Goal: Task Accomplishment & Management: Use online tool/utility

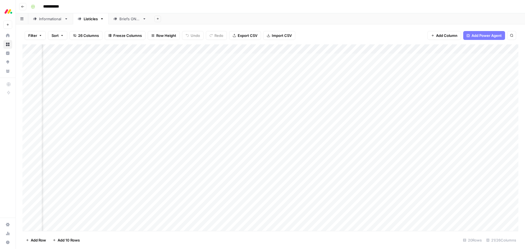
scroll to position [0, 328]
click at [346, 77] on div "Add Column" at bounding box center [270, 137] width 496 height 187
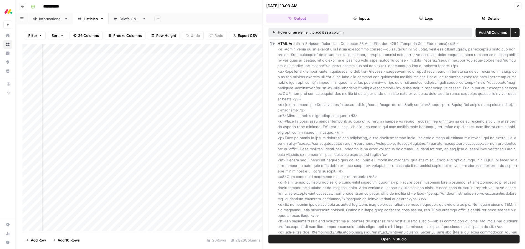
drag, startPoint x: 517, startPoint y: 6, endPoint x: 467, endPoint y: 42, distance: 62.0
click at [517, 6] on icon "button" at bounding box center [518, 5] width 3 height 3
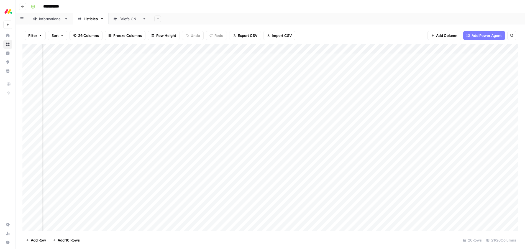
scroll to position [0, 467]
click at [457, 77] on div "Add Column" at bounding box center [270, 137] width 496 height 187
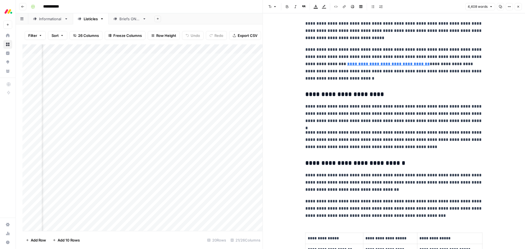
scroll to position [846, 0]
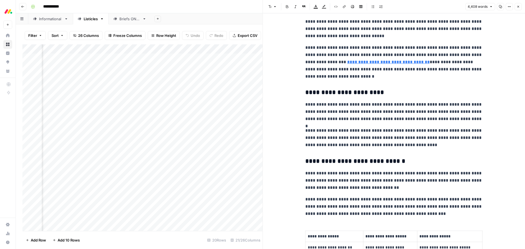
type input "[DATE] crm"
click at [375, 64] on link "**********" at bounding box center [388, 62] width 83 height 4
click at [378, 78] on p "**********" at bounding box center [394, 62] width 177 height 36
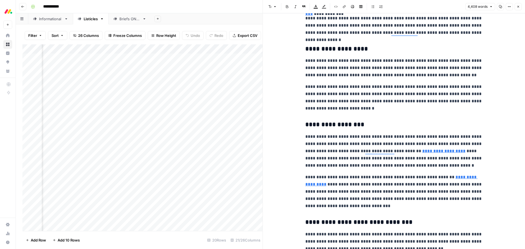
scroll to position [0, 0]
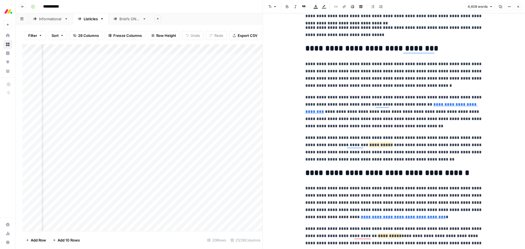
click at [436, 104] on link "**********" at bounding box center [392, 107] width 172 height 11
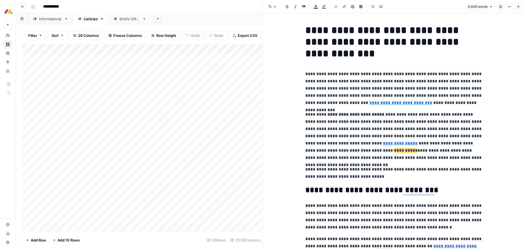
click at [370, 103] on link "**********" at bounding box center [401, 103] width 63 height 4
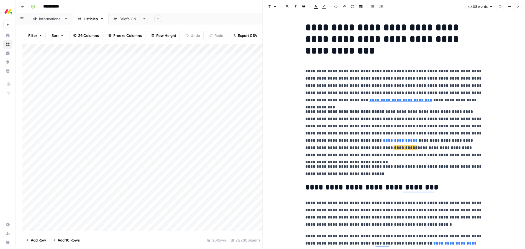
drag, startPoint x: 518, startPoint y: 5, endPoint x: 511, endPoint y: 9, distance: 8.8
click at [518, 5] on icon "button" at bounding box center [518, 6] width 3 height 3
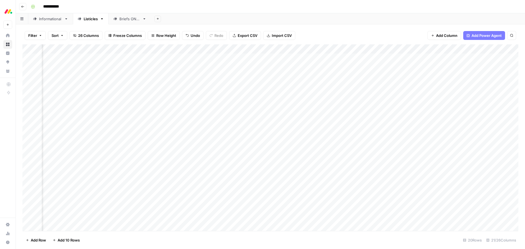
click at [274, 49] on div "Add Column" at bounding box center [270, 137] width 496 height 187
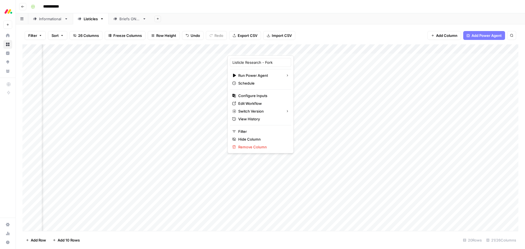
click at [318, 19] on div "Add Sheet" at bounding box center [338, 18] width 374 height 11
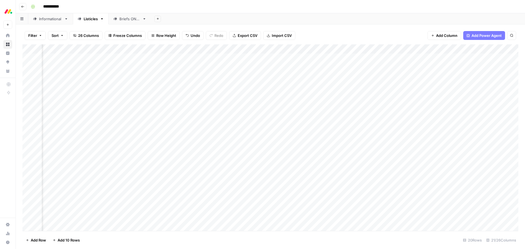
click at [441, 48] on div "Add Column" at bounding box center [270, 137] width 496 height 187
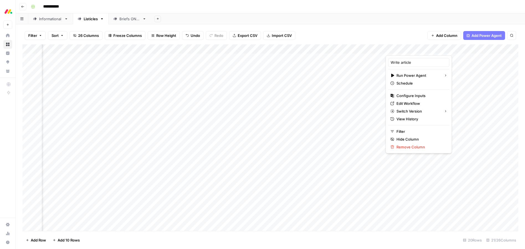
click at [350, 14] on div "Add Sheet" at bounding box center [338, 18] width 374 height 11
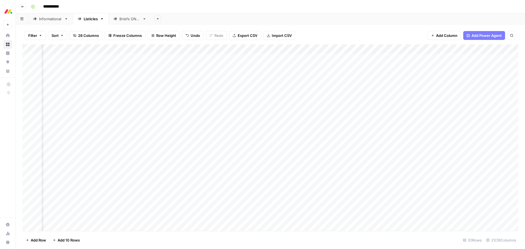
scroll to position [1, 62]
click at [200, 67] on div "Add Column" at bounding box center [270, 133] width 496 height 179
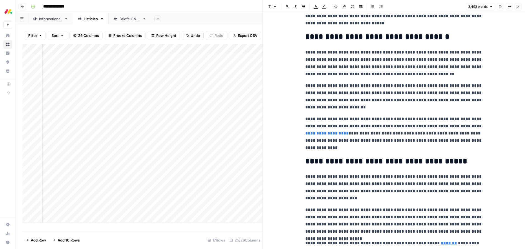
scroll to position [211, 0]
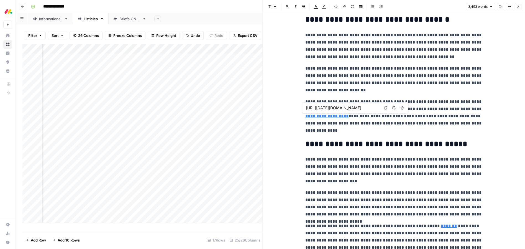
click at [337, 116] on link "**********" at bounding box center [327, 116] width 43 height 4
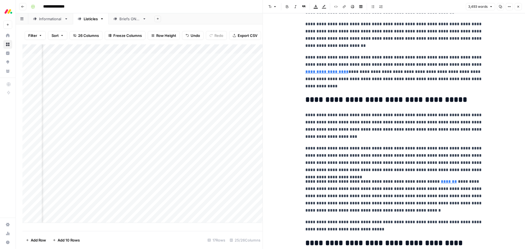
scroll to position [258, 0]
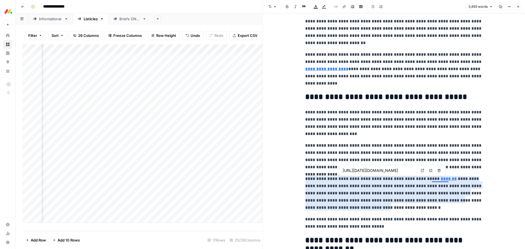
click at [445, 179] on link "*******" at bounding box center [449, 179] width 16 height 4
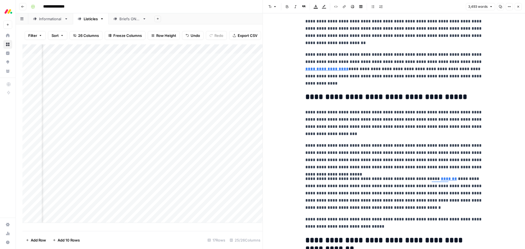
click at [362, 136] on p "**********" at bounding box center [394, 123] width 177 height 29
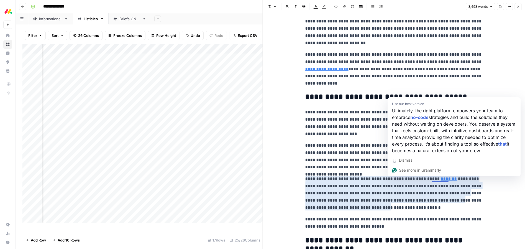
click at [368, 155] on p "**********" at bounding box center [394, 156] width 177 height 29
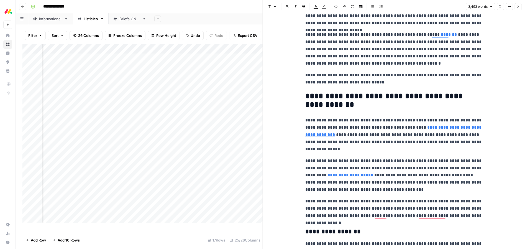
scroll to position [438, 0]
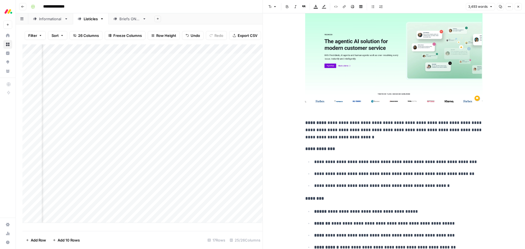
click at [386, 124] on p "**********" at bounding box center [394, 130] width 177 height 22
type input "monday service"
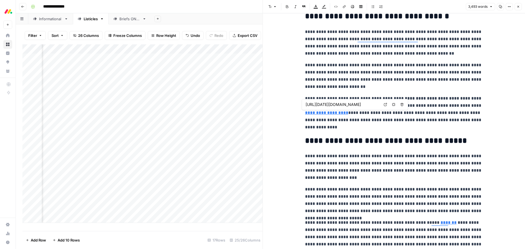
click at [335, 112] on link "**********" at bounding box center [326, 113] width 43 height 4
click at [378, 129] on p "**********" at bounding box center [393, 113] width 177 height 36
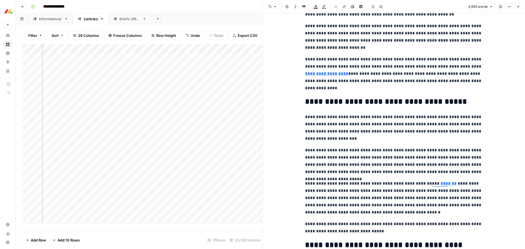
click at [444, 181] on link "*******" at bounding box center [449, 183] width 16 height 4
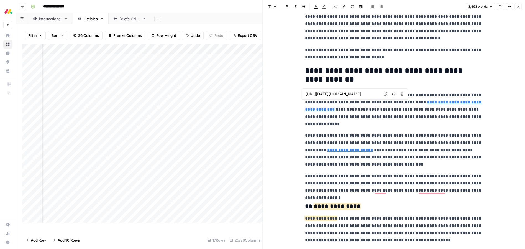
click at [440, 102] on link "**********" at bounding box center [393, 105] width 177 height 11
type input "https://monday.com/blog/project-management/integration-projects-2/"
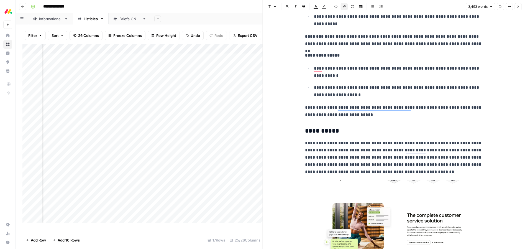
click at [518, 6] on icon "button" at bounding box center [519, 7] width 2 height 2
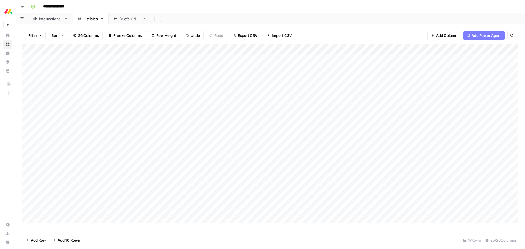
click at [63, 67] on div "Add Column" at bounding box center [270, 133] width 496 height 179
click at [63, 67] on textarea "**********" at bounding box center [86, 68] width 89 height 8
click at [293, 6] on div "**********" at bounding box center [274, 6] width 491 height 9
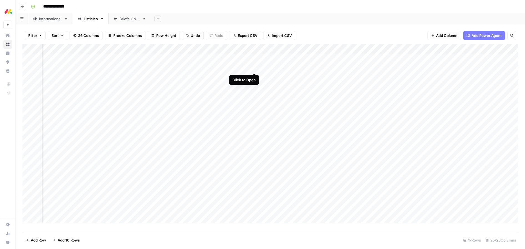
click at [256, 67] on div "Add Column" at bounding box center [270, 133] width 496 height 179
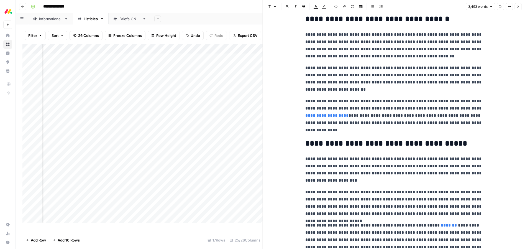
scroll to position [205, 0]
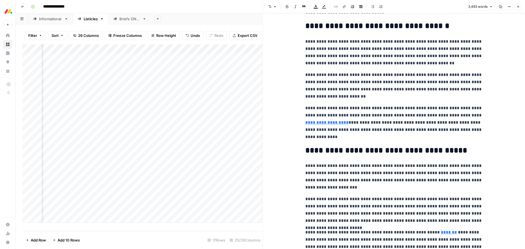
click at [518, 6] on icon "button" at bounding box center [518, 6] width 3 height 3
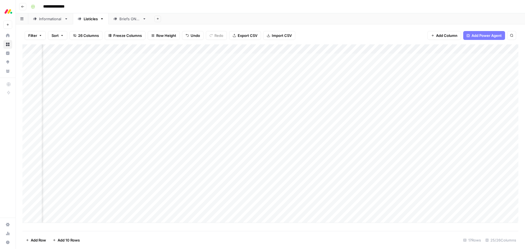
click at [278, 23] on div "Add Sheet" at bounding box center [338, 18] width 374 height 11
click at [332, 104] on div "Add Column" at bounding box center [270, 133] width 496 height 179
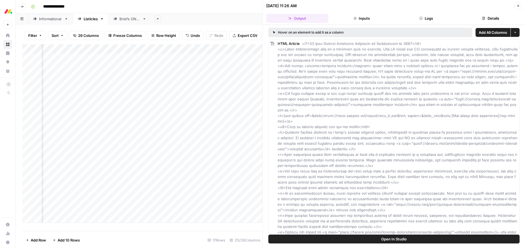
click at [518, 7] on icon "button" at bounding box center [518, 5] width 3 height 3
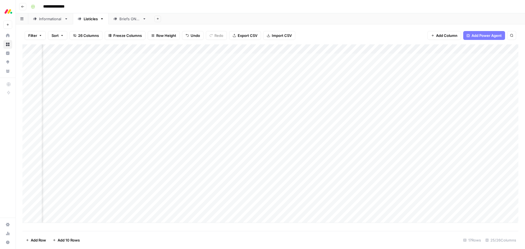
click at [54, 18] on div "Informational" at bounding box center [50, 19] width 23 height 6
click at [425, 87] on div "Add Column" at bounding box center [270, 91] width 496 height 94
click at [424, 85] on div "Add Column" at bounding box center [270, 91] width 496 height 94
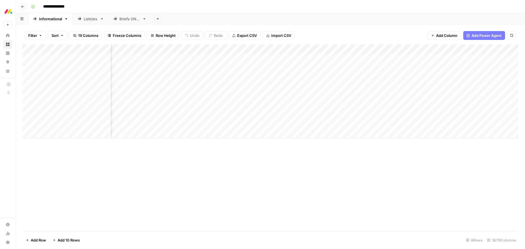
click at [408, 24] on div "Filter Sort 19 Columns Freeze Columns Row Height Undo Redo Export CSV Import CS…" at bounding box center [271, 136] width 510 height 225
click at [517, 7] on icon "button" at bounding box center [518, 6] width 3 height 3
click at [407, 95] on div "Add Column" at bounding box center [270, 91] width 496 height 94
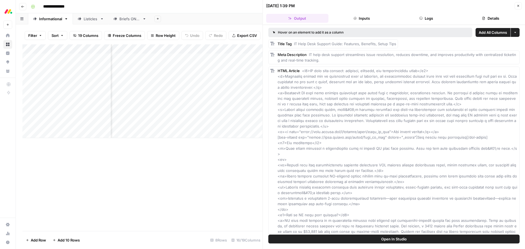
click at [519, 4] on icon "button" at bounding box center [518, 5] width 3 height 3
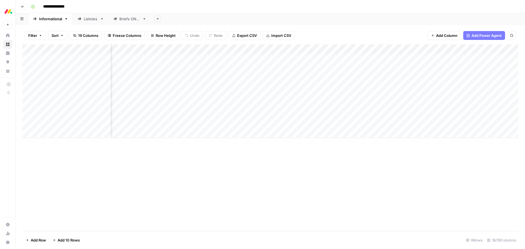
scroll to position [0, 356]
click at [375, 95] on div "Add Column" at bounding box center [270, 91] width 496 height 94
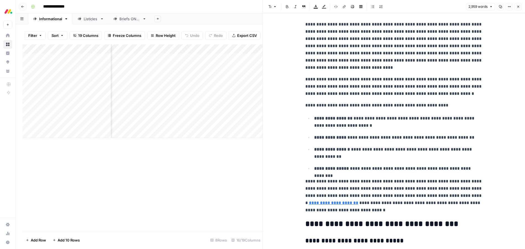
scroll to position [357, 0]
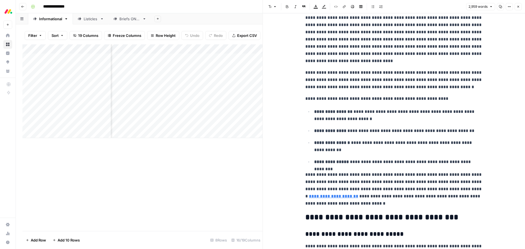
click at [322, 199] on p "**********" at bounding box center [394, 189] width 177 height 36
click at [324, 196] on link "**********" at bounding box center [333, 196] width 49 height 4
click at [353, 197] on p "**********" at bounding box center [394, 189] width 177 height 36
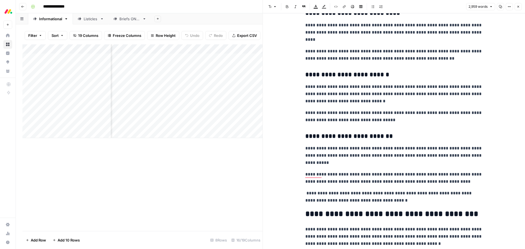
scroll to position [0, 0]
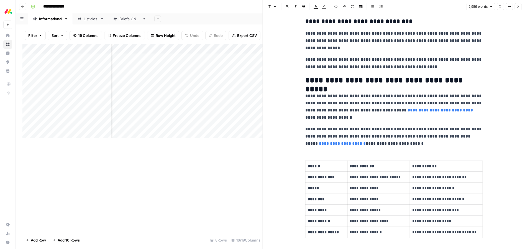
drag, startPoint x: 517, startPoint y: 6, endPoint x: 512, endPoint y: 12, distance: 7.6
click at [517, 6] on icon "button" at bounding box center [518, 6] width 3 height 3
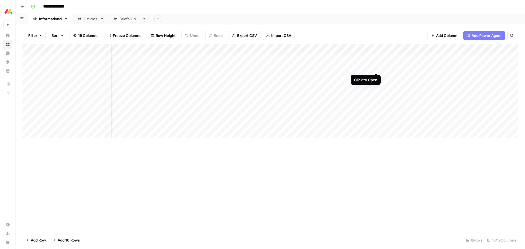
click at [376, 68] on div "Add Column" at bounding box center [270, 91] width 496 height 94
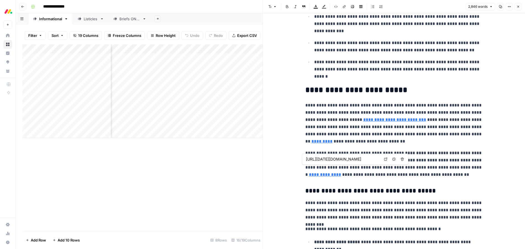
click at [341, 172] on link "**********" at bounding box center [325, 174] width 32 height 4
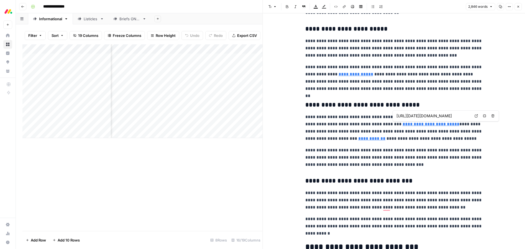
type input "https://monday.com/blog/crm-and-sales/sales-funnel/"
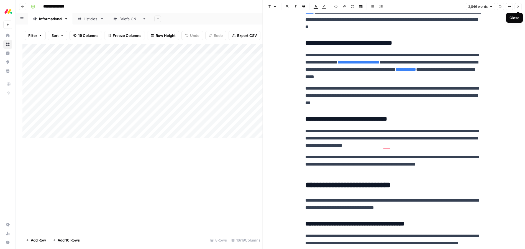
drag, startPoint x: 522, startPoint y: 6, endPoint x: 474, endPoint y: 13, distance: 47.9
click at [522, 6] on button "Close" at bounding box center [518, 6] width 7 height 7
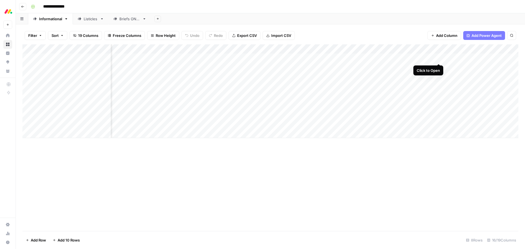
click at [439, 58] on div "Add Column" at bounding box center [270, 91] width 496 height 94
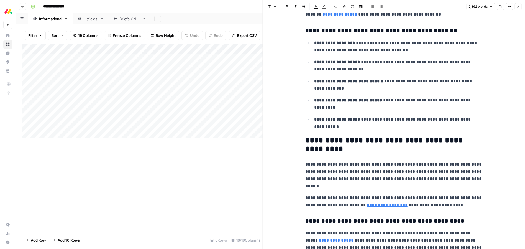
click at [520, 6] on button "Close" at bounding box center [518, 6] width 7 height 7
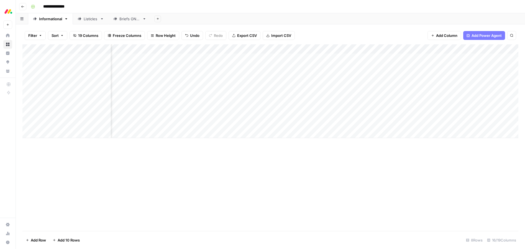
click at [418, 67] on div "Add Column" at bounding box center [270, 91] width 496 height 94
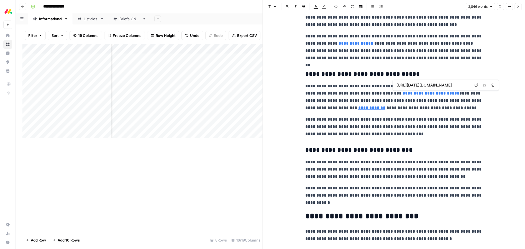
type input "https://monday.com/blog/crm-and-sales/sales-funnel/"
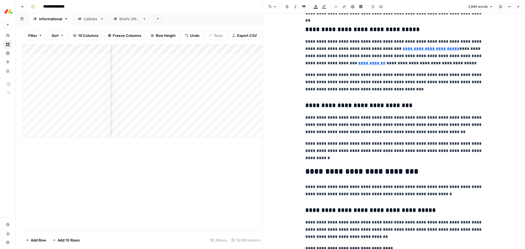
click at [520, 7] on span "Close" at bounding box center [520, 7] width 0 height 0
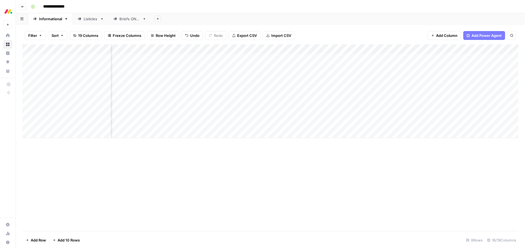
scroll to position [0, 404]
click at [327, 77] on div "Add Column" at bounding box center [270, 91] width 496 height 94
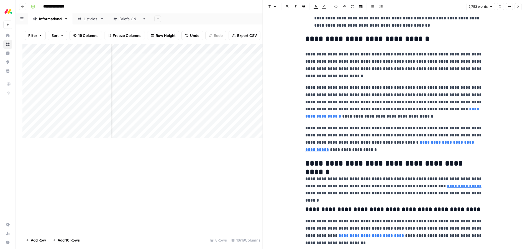
scroll to position [319, 0]
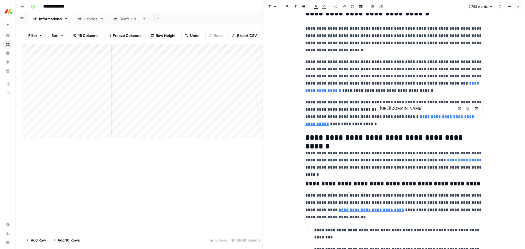
type input "https://monday.com/blog/service/it-service-management/"
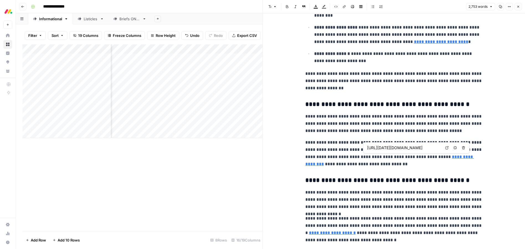
scroll to position [541, 0]
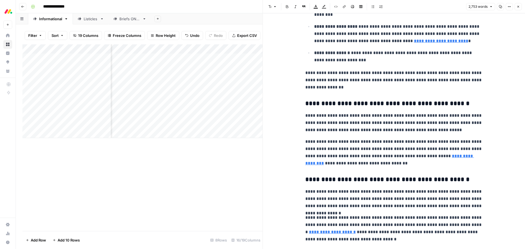
drag, startPoint x: 518, startPoint y: 6, endPoint x: 494, endPoint y: 12, distance: 24.7
click at [518, 6] on icon "button" at bounding box center [519, 7] width 2 height 2
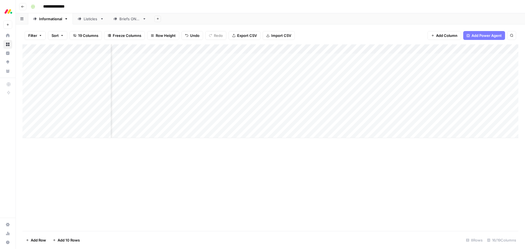
scroll to position [0, 367]
click at [365, 87] on div "Add Column" at bounding box center [270, 91] width 496 height 94
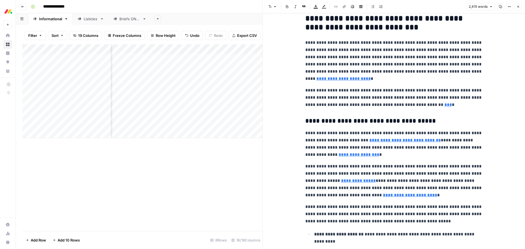
scroll to position [314, 0]
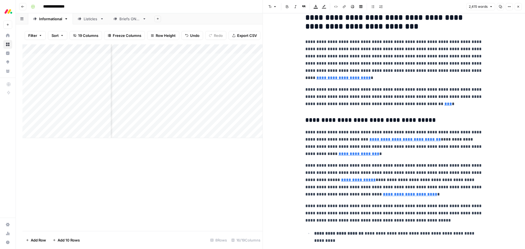
click at [517, 6] on icon "button" at bounding box center [518, 6] width 3 height 3
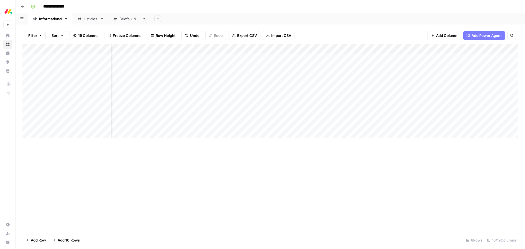
scroll to position [0, 283]
click at [442, 58] on div "Add Column" at bounding box center [270, 91] width 496 height 94
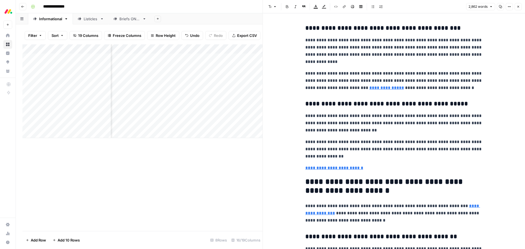
scroll to position [884, 0]
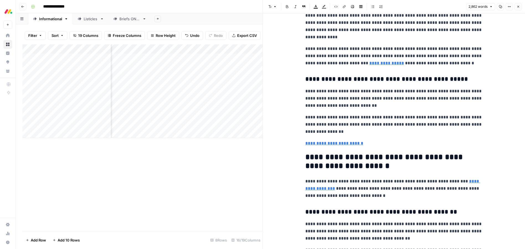
click at [517, 7] on icon "button" at bounding box center [518, 6] width 3 height 3
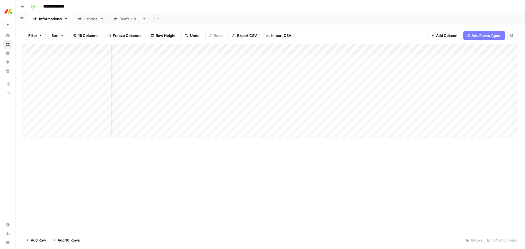
scroll to position [0, 21]
click at [281, 49] on div "Add Column" at bounding box center [270, 91] width 496 height 94
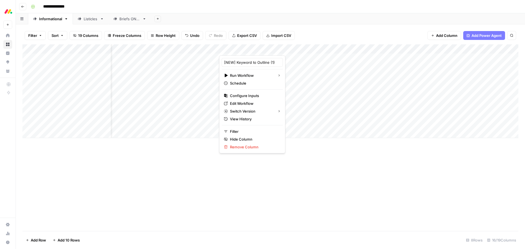
drag, startPoint x: 377, startPoint y: 157, endPoint x: 373, endPoint y: 156, distance: 4.0
click at [377, 157] on div "Add Column" at bounding box center [270, 137] width 496 height 187
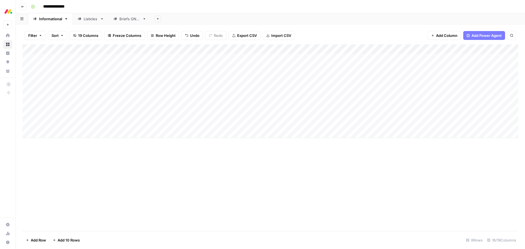
scroll to position [0, 0]
click at [310, 59] on div "Add Column" at bounding box center [270, 91] width 496 height 94
click at [347, 67] on div "Add Column" at bounding box center [270, 91] width 496 height 94
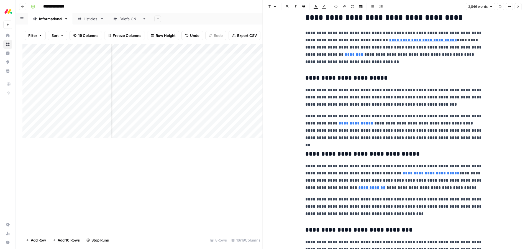
scroll to position [609, 0]
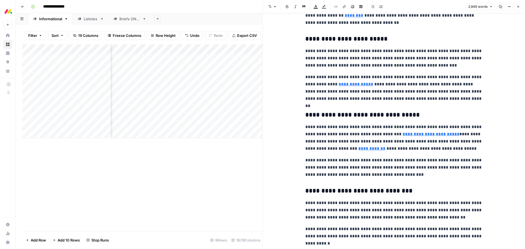
click at [519, 6] on icon "button" at bounding box center [519, 7] width 2 height 2
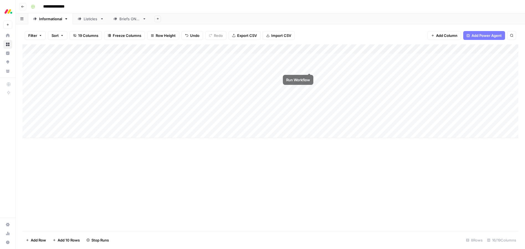
click at [311, 68] on div "Add Column" at bounding box center [270, 91] width 496 height 94
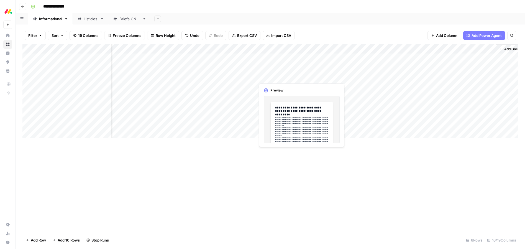
click at [302, 77] on div "Add Column" at bounding box center [270, 91] width 496 height 94
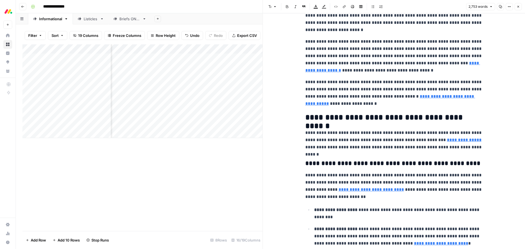
scroll to position [367, 0]
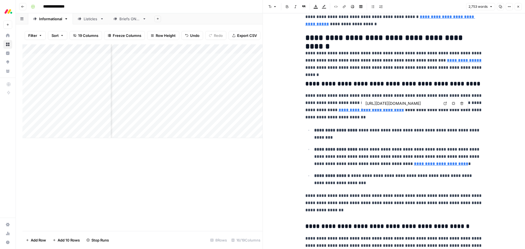
type input "https://www.darkreading.com/cloud-security/business-email-compromise-bec-impers…"
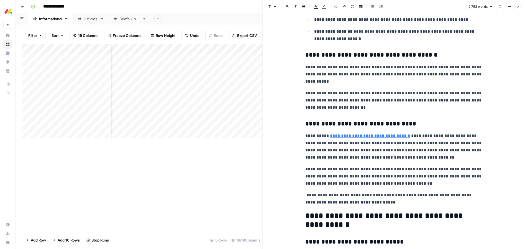
scroll to position [1576, 0]
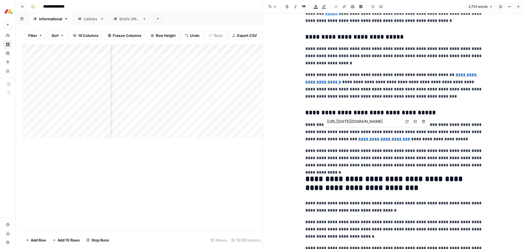
type input "https://monday.com/blog/service/best-help-desk-software/"
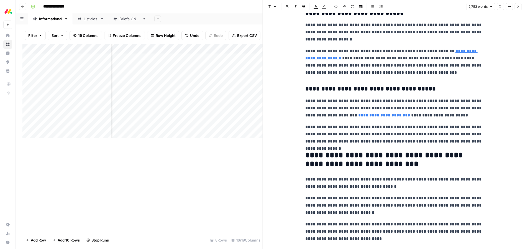
scroll to position [1868, 0]
click at [520, 7] on button "Close" at bounding box center [518, 6] width 7 height 7
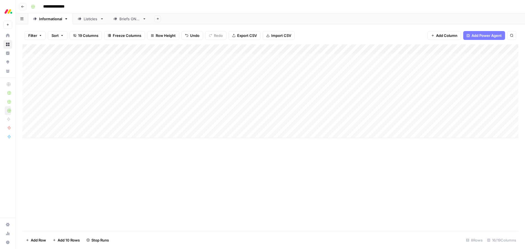
click at [141, 68] on div "Add Column" at bounding box center [270, 91] width 496 height 94
click at [133, 67] on div "Add Column" at bounding box center [270, 91] width 496 height 94
click at [130, 110] on button "SEO running" at bounding box center [132, 109] width 26 height 7
click at [143, 56] on div "Add Column" at bounding box center [270, 91] width 496 height 94
click at [137, 58] on div "Add Column" at bounding box center [270, 91] width 496 height 94
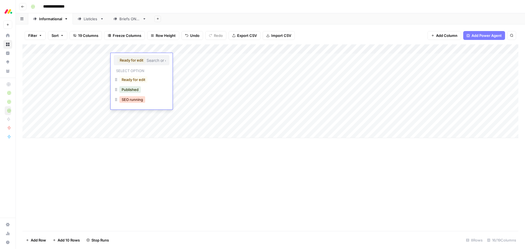
drag, startPoint x: 129, startPoint y: 99, endPoint x: 137, endPoint y: 106, distance: 10.4
click at [129, 99] on button "SEO running" at bounding box center [132, 99] width 26 height 7
click at [207, 155] on div "Add Column" at bounding box center [270, 137] width 496 height 187
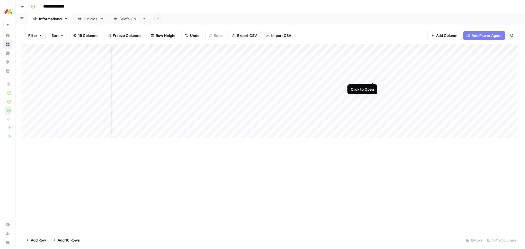
click at [373, 78] on div "Add Column" at bounding box center [270, 91] width 496 height 94
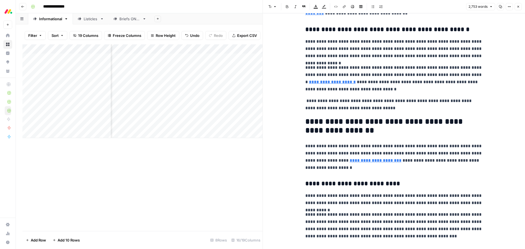
scroll to position [700, 0]
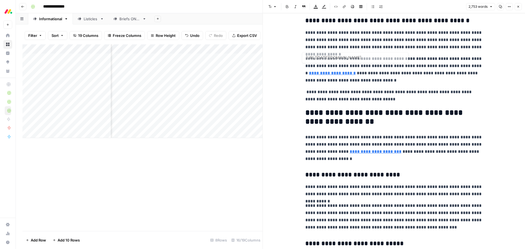
type input "https://monday.com/blog/service/servicenow-alternatives/"
drag, startPoint x: 517, startPoint y: 7, endPoint x: 515, endPoint y: 13, distance: 6.1
click at [517, 7] on icon "button" at bounding box center [518, 6] width 3 height 3
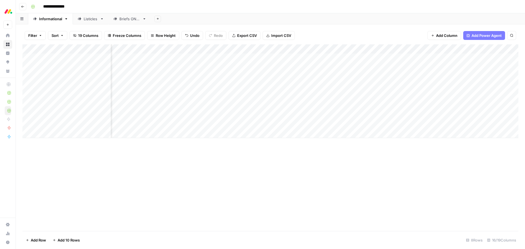
scroll to position [0, 440]
click at [291, 95] on div "Add Column" at bounding box center [270, 91] width 496 height 94
click at [292, 95] on div "Add Column" at bounding box center [270, 91] width 496 height 94
click at [323, 185] on div "Add Column" at bounding box center [270, 137] width 496 height 187
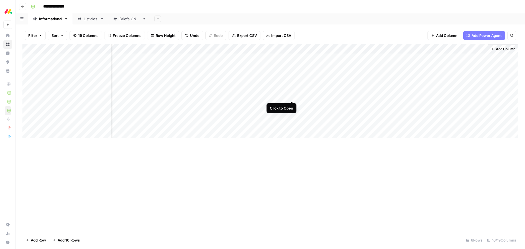
click at [292, 94] on body "**********" at bounding box center [262, 124] width 525 height 249
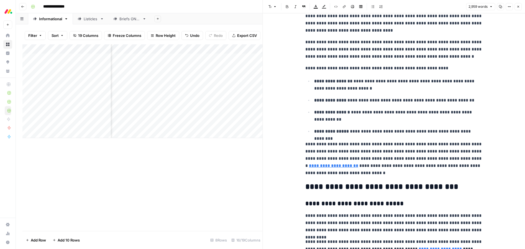
scroll to position [401, 0]
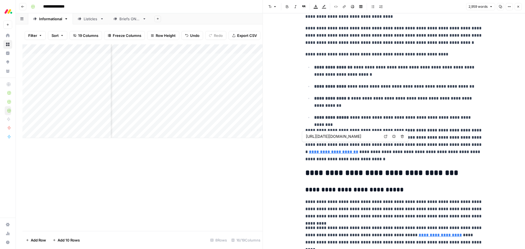
click at [358, 150] on link "**********" at bounding box center [333, 152] width 49 height 4
click at [408, 152] on p "**********" at bounding box center [394, 145] width 177 height 36
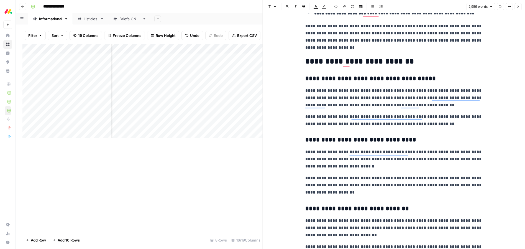
scroll to position [1290, 0]
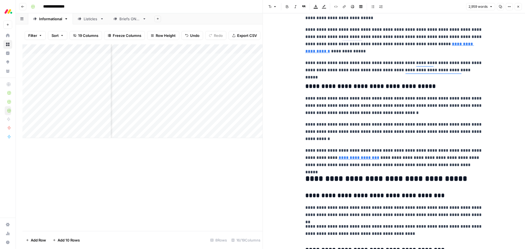
click at [522, 8] on header "Font style Bold Italic Block quote Text color Highlight color Code block Link I…" at bounding box center [394, 6] width 263 height 13
click at [519, 7] on icon "button" at bounding box center [518, 6] width 3 height 3
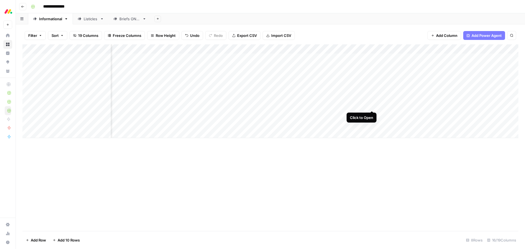
click at [374, 104] on div "Add Column" at bounding box center [270, 91] width 496 height 94
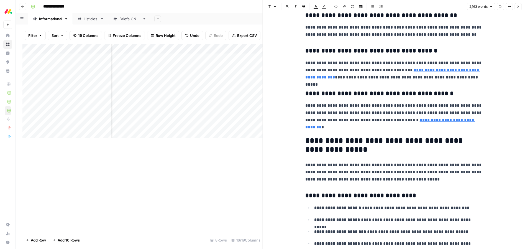
click at [442, 72] on link "**********" at bounding box center [393, 73] width 175 height 11
click at [393, 78] on p "**********" at bounding box center [394, 70] width 177 height 22
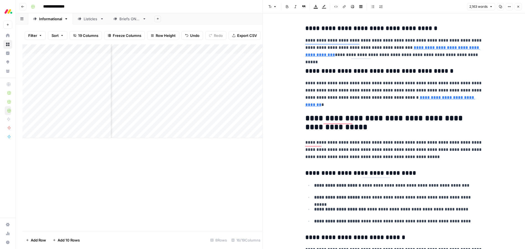
click at [516, 7] on button "Close" at bounding box center [518, 6] width 7 height 7
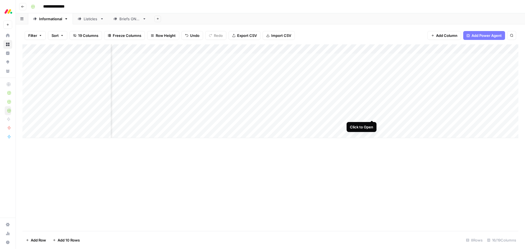
click at [372, 115] on div "Add Column" at bounding box center [270, 91] width 496 height 94
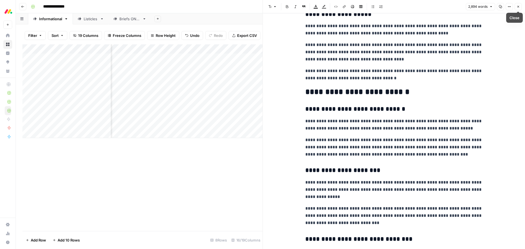
click at [519, 8] on icon "button" at bounding box center [518, 6] width 3 height 3
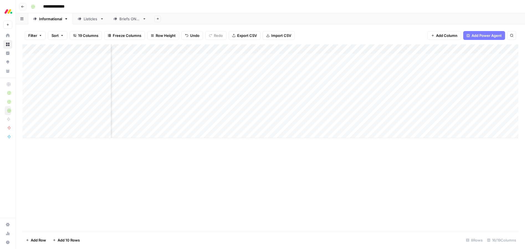
scroll to position [0, 408]
click at [318, 124] on div "Add Column" at bounding box center [270, 91] width 496 height 94
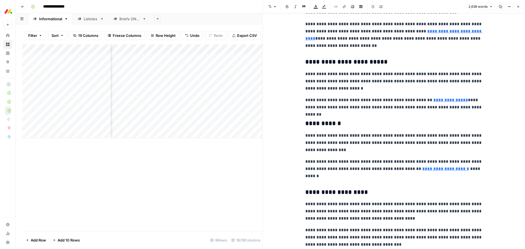
type input "https://monday.com/blog/service/hr-service-management/"
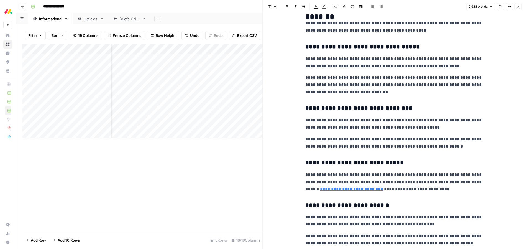
scroll to position [1429, 0]
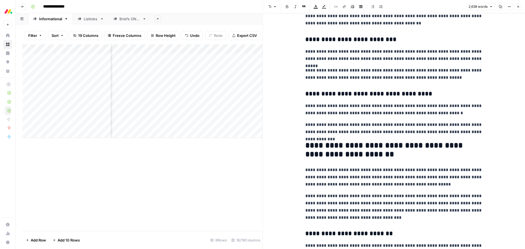
scroll to position [2266, 0]
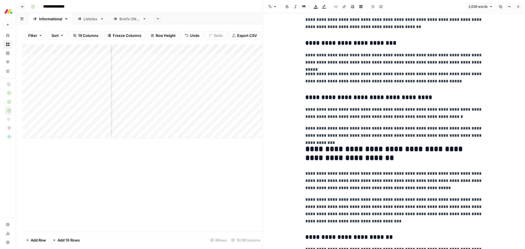
click at [520, 6] on button "Close" at bounding box center [518, 6] width 7 height 7
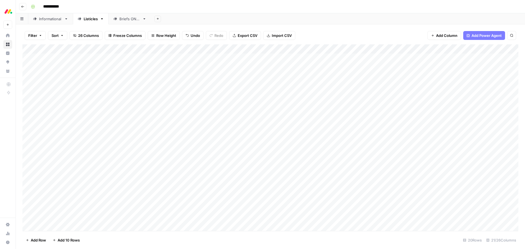
click at [307, 14] on div "Add Sheet" at bounding box center [338, 18] width 374 height 11
click at [62, 86] on div "Add Column" at bounding box center [270, 137] width 496 height 187
click at [67, 75] on div "Add Column" at bounding box center [270, 137] width 496 height 187
click at [66, 75] on div "Add Column" at bounding box center [270, 137] width 496 height 187
click at [66, 75] on textarea "**********" at bounding box center [86, 77] width 89 height 8
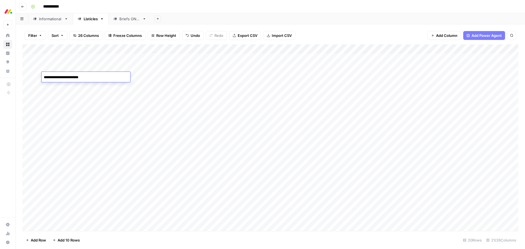
click at [66, 75] on textarea "**********" at bounding box center [86, 77] width 89 height 8
click at [356, 10] on div "**********" at bounding box center [274, 6] width 491 height 9
click at [300, 76] on div "Add Column" at bounding box center [270, 137] width 496 height 187
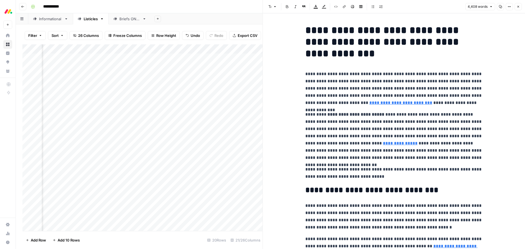
scroll to position [4, 0]
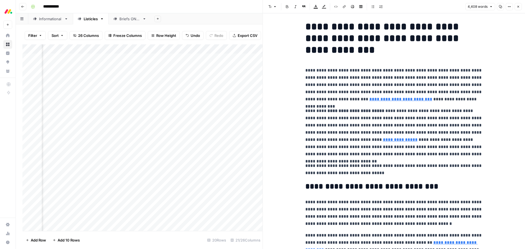
click at [358, 92] on p "**********" at bounding box center [394, 85] width 177 height 36
click at [370, 98] on link "**********" at bounding box center [401, 99] width 63 height 4
drag, startPoint x: 403, startPoint y: 75, endPoint x: 436, endPoint y: 61, distance: 36.4
click at [403, 75] on p "**********" at bounding box center [394, 85] width 177 height 36
click at [517, 5] on icon "button" at bounding box center [518, 6] width 3 height 3
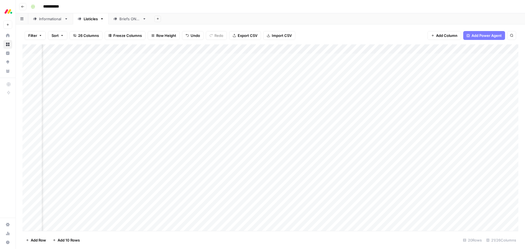
scroll to position [0, 549]
click at [376, 76] on div "Add Column" at bounding box center [270, 137] width 496 height 187
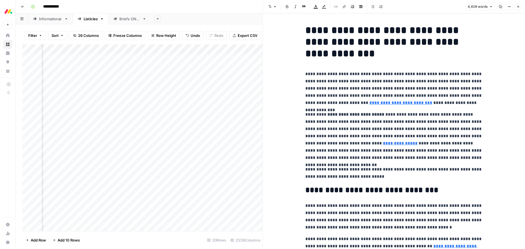
click at [370, 101] on link "**********" at bounding box center [401, 103] width 63 height 4
type input "https://monday.com/blog/project-management/guide-to-task-management/"
click at [383, 143] on link "**********" at bounding box center [400, 143] width 35 height 4
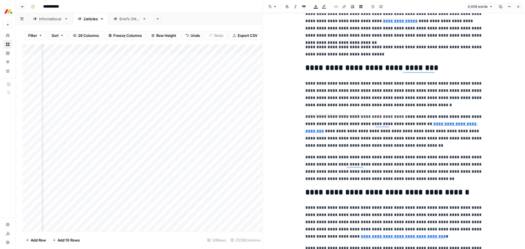
scroll to position [122, 0]
click at [450, 124] on link "**********" at bounding box center [392, 127] width 172 height 11
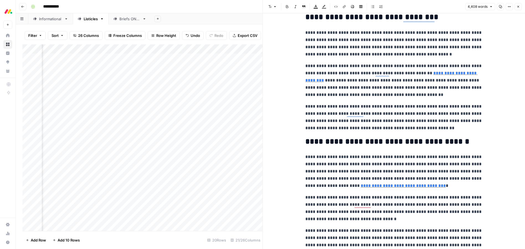
scroll to position [187, 0]
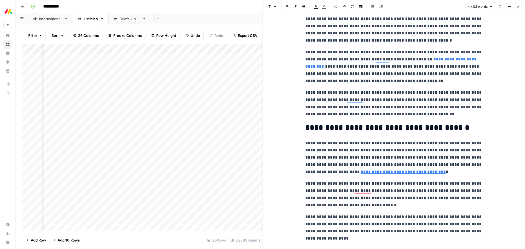
click at [366, 172] on link "**********" at bounding box center [403, 172] width 85 height 4
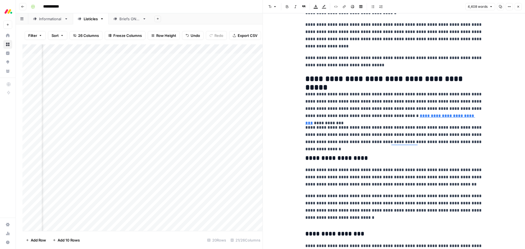
scroll to position [380, 0]
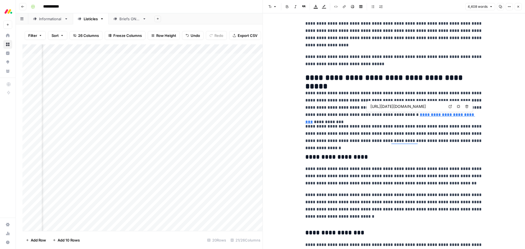
click at [391, 115] on link "**********" at bounding box center [391, 118] width 170 height 11
click at [342, 111] on p "**********" at bounding box center [394, 104] width 177 height 29
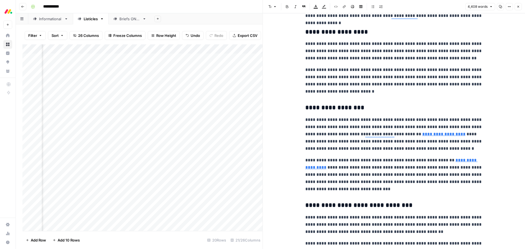
scroll to position [506, 0]
click at [520, 7] on span "Close" at bounding box center [520, 7] width 0 height 0
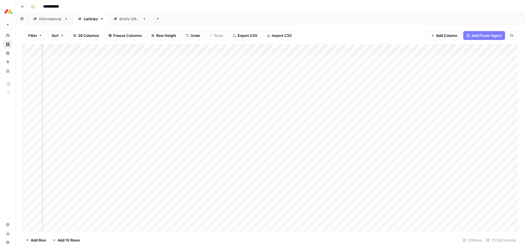
click at [226, 11] on header "**********" at bounding box center [271, 6] width 510 height 13
click at [357, 8] on div "**********" at bounding box center [274, 6] width 491 height 9
click at [358, 17] on div "Add Sheet" at bounding box center [338, 18] width 374 height 11
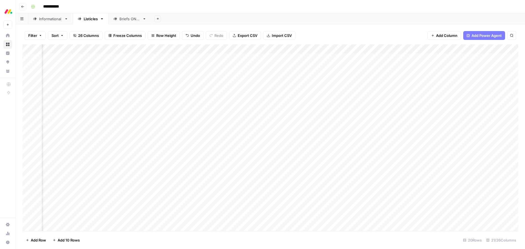
scroll to position [0, 597]
click at [46, 19] on div "Informational" at bounding box center [50, 19] width 23 height 6
click at [352, 87] on div "Add Column" at bounding box center [270, 124] width 496 height 160
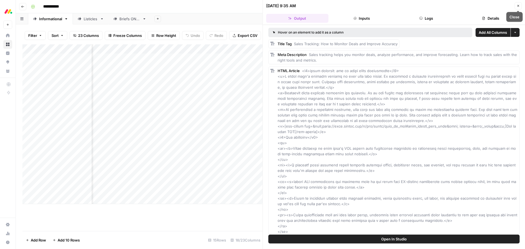
drag, startPoint x: 521, startPoint y: 7, endPoint x: 489, endPoint y: 21, distance: 35.0
click at [520, 7] on button "Close" at bounding box center [518, 5] width 7 height 7
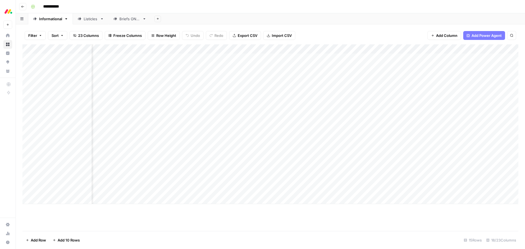
scroll to position [0, 100]
click at [304, 105] on div "Add Column" at bounding box center [270, 124] width 496 height 160
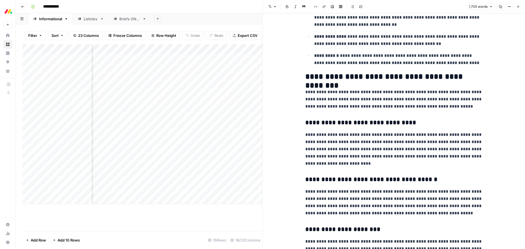
scroll to position [555, 0]
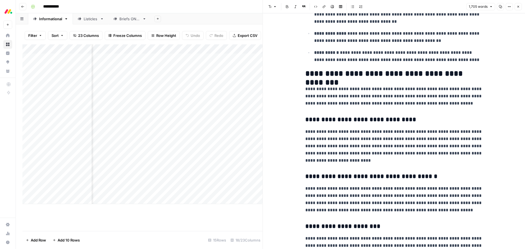
click at [520, 7] on button "Close" at bounding box center [518, 6] width 7 height 7
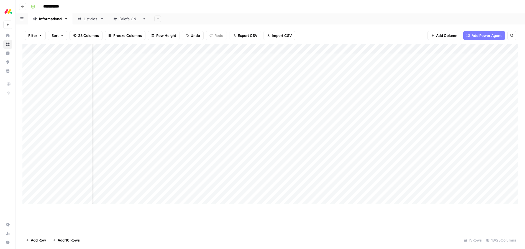
scroll to position [0, 327]
click at [427, 77] on div "Add Column" at bounding box center [270, 124] width 496 height 160
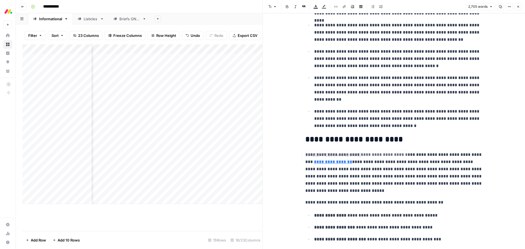
scroll to position [207, 0]
click at [323, 162] on link "**********" at bounding box center [333, 161] width 38 height 4
click at [340, 178] on p "**********" at bounding box center [394, 172] width 177 height 43
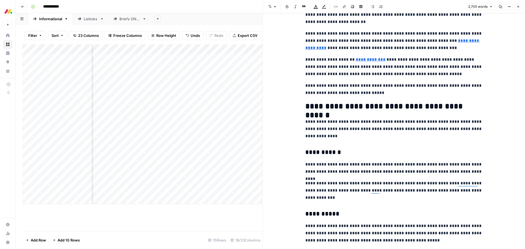
scroll to position [469, 0]
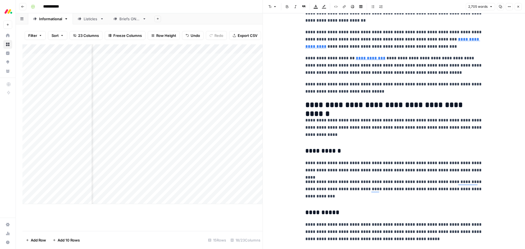
click at [436, 41] on link "**********" at bounding box center [393, 42] width 175 height 11
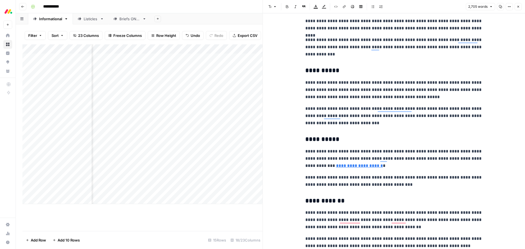
scroll to position [612, 0]
click at [346, 164] on link "**********" at bounding box center [359, 165] width 47 height 4
click at [520, 7] on button "Close" at bounding box center [518, 6] width 7 height 7
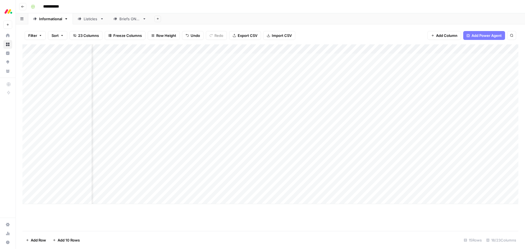
scroll to position [0, 301]
click at [450, 106] on div "Add Column" at bounding box center [270, 124] width 496 height 160
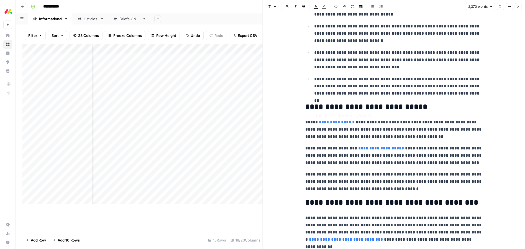
scroll to position [250, 0]
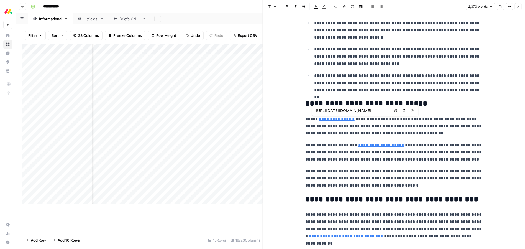
click at [336, 119] on link "**********" at bounding box center [337, 119] width 36 height 4
type input "https://monday.com/blog/crm-and-sales/ai-sales-agent/"
click at [368, 144] on link "**********" at bounding box center [381, 145] width 46 height 4
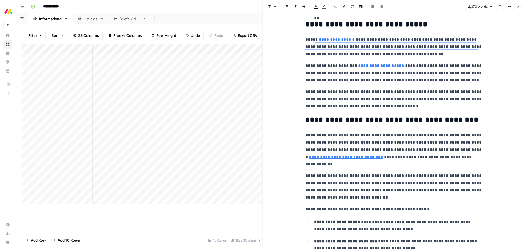
scroll to position [367, 0]
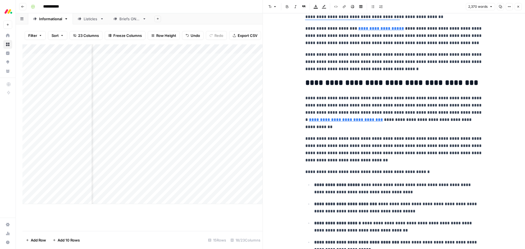
click at [353, 120] on link "**********" at bounding box center [346, 120] width 74 height 4
click at [366, 147] on p "**********" at bounding box center [394, 149] width 177 height 29
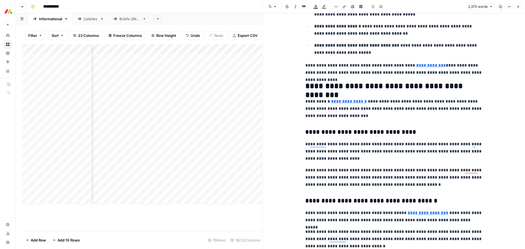
click at [345, 101] on link "**********" at bounding box center [349, 101] width 36 height 4
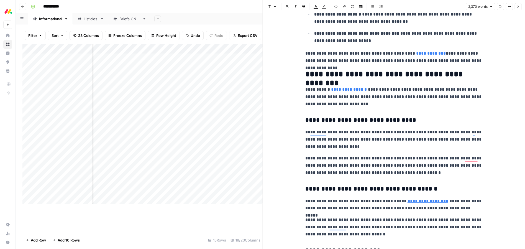
click at [519, 8] on button "Close" at bounding box center [518, 6] width 7 height 7
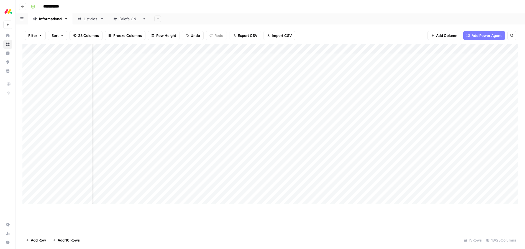
click at [88, 21] on div "Listicles" at bounding box center [91, 19] width 14 height 6
type input "**********"
click at [185, 49] on div "Add Column" at bounding box center [270, 137] width 496 height 187
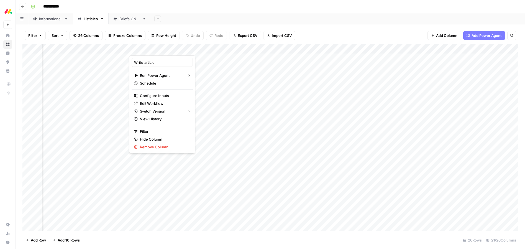
click at [333, 7] on div "**********" at bounding box center [274, 6] width 491 height 9
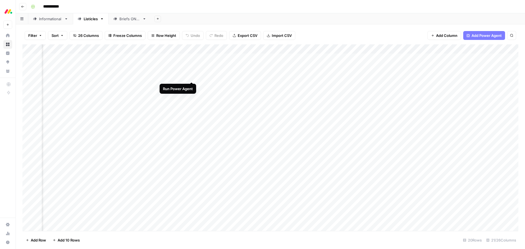
scroll to position [1, 494]
click at [189, 76] on div "Add Column" at bounding box center [270, 137] width 496 height 187
click at [188, 77] on div "Add Column" at bounding box center [270, 137] width 496 height 187
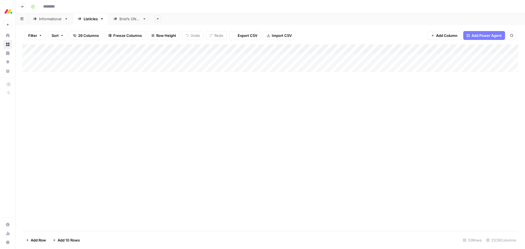
type input "**********"
click at [255, 76] on div "Add Column" at bounding box center [270, 137] width 496 height 187
click at [256, 77] on div "Add Column" at bounding box center [270, 137] width 496 height 187
click at [258, 76] on div "Add Column" at bounding box center [270, 137] width 496 height 187
click at [256, 77] on div "Add Column" at bounding box center [270, 137] width 496 height 187
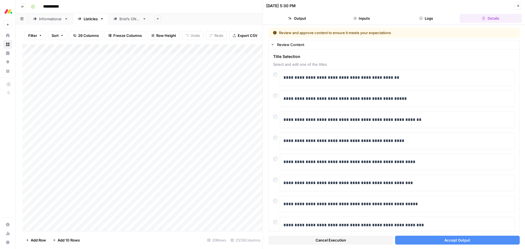
click at [436, 239] on button "Accept Output" at bounding box center [457, 240] width 124 height 9
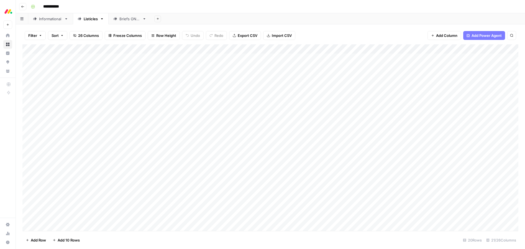
click at [58, 76] on div "Add Column" at bounding box center [270, 137] width 496 height 187
click at [62, 75] on div "Add Column" at bounding box center [270, 137] width 496 height 187
click at [62, 75] on body "**********" at bounding box center [262, 124] width 525 height 249
click at [62, 75] on textarea "**********" at bounding box center [86, 77] width 89 height 8
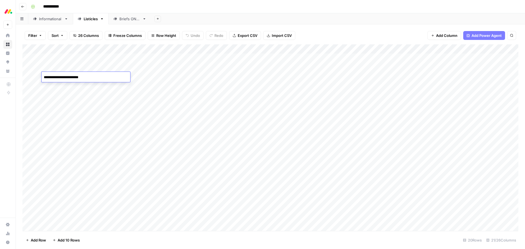
click at [62, 75] on textarea "**********" at bounding box center [86, 77] width 89 height 8
click at [250, 14] on div "Add Sheet" at bounding box center [338, 18] width 374 height 11
click at [437, 76] on div "Add Column" at bounding box center [270, 137] width 496 height 187
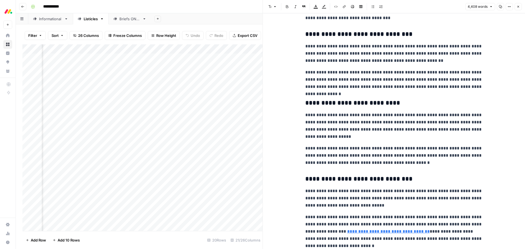
scroll to position [713, 0]
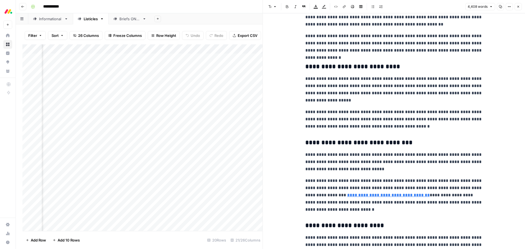
click at [522, 7] on button "Close" at bounding box center [518, 6] width 7 height 7
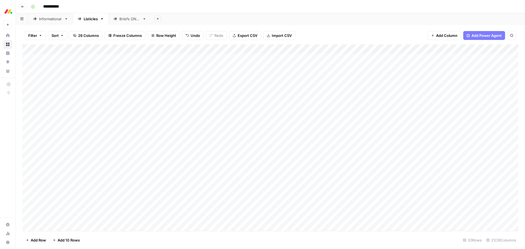
click at [119, 76] on div "Add Column" at bounding box center [270, 137] width 496 height 187
click at [121, 76] on div "Add Column" at bounding box center [270, 137] width 496 height 187
click at [106, 129] on button "STUCK" at bounding box center [108, 128] width 17 height 7
click at [237, 5] on div "**********" at bounding box center [274, 6] width 491 height 9
drag, startPoint x: 108, startPoint y: 77, endPoint x: 103, endPoint y: 77, distance: 5.3
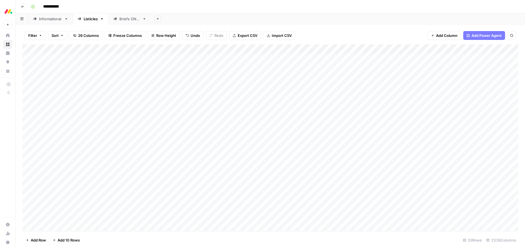
click at [103, 77] on div "Add Column" at bounding box center [270, 137] width 496 height 187
drag, startPoint x: 116, startPoint y: 78, endPoint x: 102, endPoint y: 77, distance: 14.2
click at [102, 77] on div "STUCK" at bounding box center [122, 79] width 55 height 10
click at [108, 78] on button "STUCK" at bounding box center [106, 79] width 17 height 7
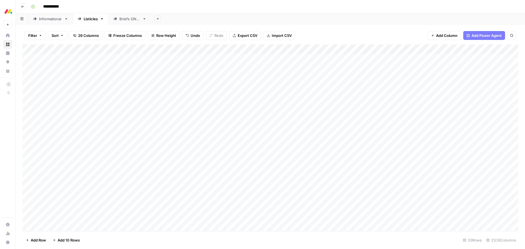
click at [237, 3] on div "**********" at bounding box center [274, 6] width 491 height 9
click at [258, 9] on div "**********" at bounding box center [274, 6] width 491 height 9
click at [230, 20] on div "Add Sheet" at bounding box center [338, 18] width 374 height 11
click at [285, 58] on div "Add Column" at bounding box center [270, 91] width 496 height 94
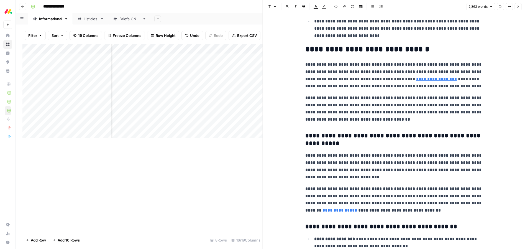
scroll to position [295, 0]
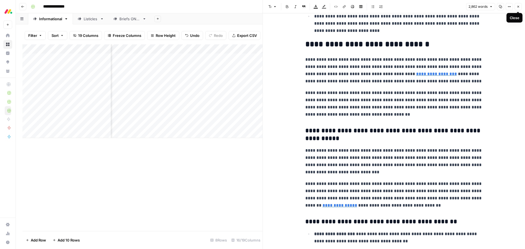
drag, startPoint x: 520, startPoint y: 5, endPoint x: 461, endPoint y: 15, distance: 59.6
click at [520, 5] on icon "button" at bounding box center [518, 6] width 3 height 3
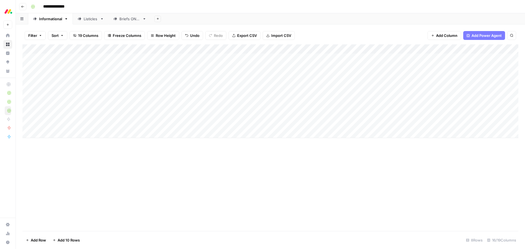
click at [297, 59] on div "Add Column" at bounding box center [270, 91] width 496 height 94
click at [309, 58] on div "Add Column" at bounding box center [270, 91] width 496 height 94
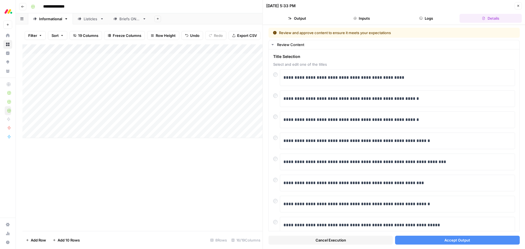
drag, startPoint x: 517, startPoint y: 7, endPoint x: 350, endPoint y: 29, distance: 168.9
click at [517, 7] on icon "button" at bounding box center [518, 5] width 3 height 3
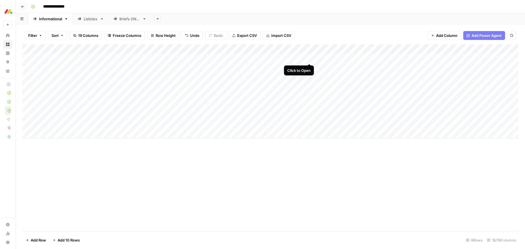
click at [308, 58] on div "Add Column" at bounding box center [270, 91] width 496 height 94
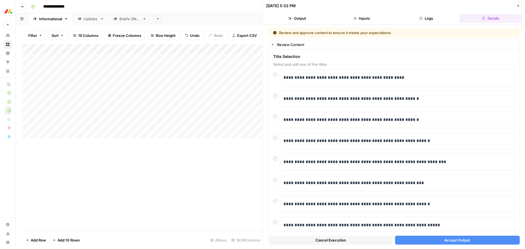
click at [438, 239] on button "Accept Output" at bounding box center [457, 240] width 124 height 9
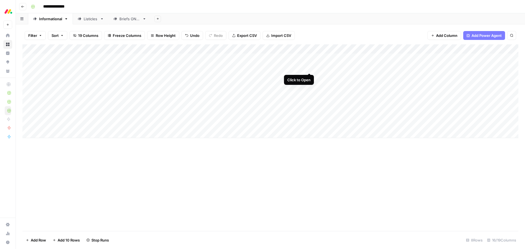
click at [309, 68] on div "Add Column" at bounding box center [270, 91] width 496 height 94
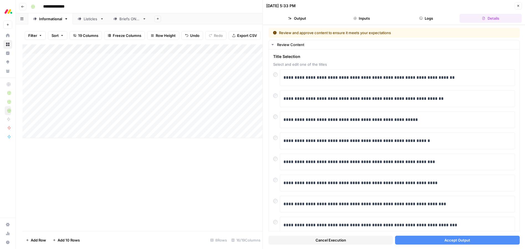
click at [432, 241] on button "Accept Output" at bounding box center [457, 240] width 124 height 9
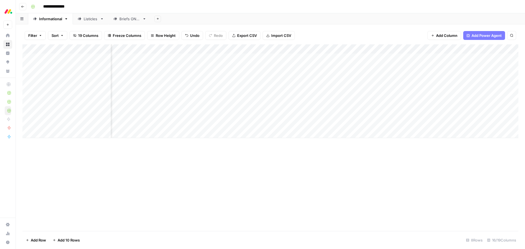
scroll to position [0, 322]
click at [403, 58] on div "Add Column" at bounding box center [270, 91] width 496 height 94
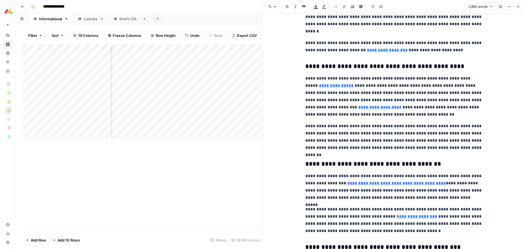
scroll to position [642, 0]
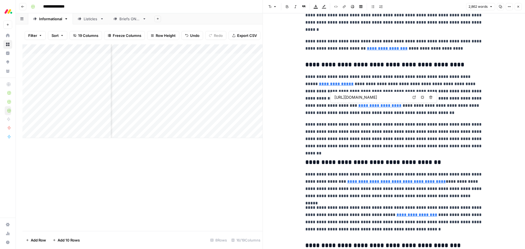
type input "[URL][DATE][DOMAIN_NAME]"
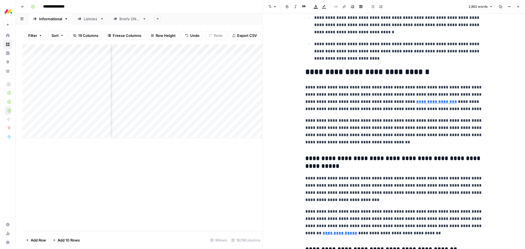
scroll to position [0, 0]
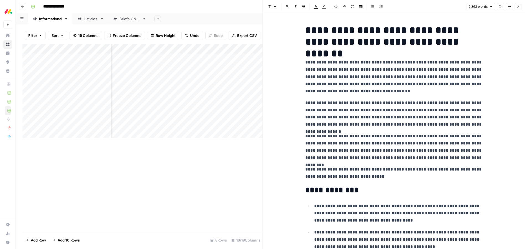
drag, startPoint x: 362, startPoint y: 32, endPoint x: 380, endPoint y: 31, distance: 18.9
click at [362, 32] on h1 "**********" at bounding box center [394, 35] width 177 height 23
drag, startPoint x: 393, startPoint y: 31, endPoint x: 306, endPoint y: 32, distance: 86.2
click at [306, 32] on h1 "**********" at bounding box center [394, 35] width 177 height 23
copy h1 "**********"
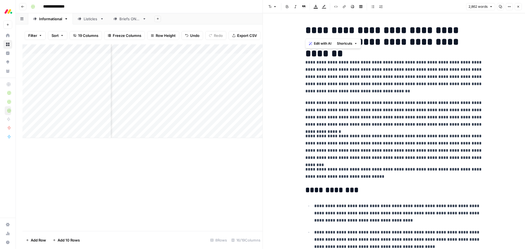
drag, startPoint x: 518, startPoint y: 7, endPoint x: 371, endPoint y: 43, distance: 151.3
click at [518, 7] on icon "button" at bounding box center [518, 6] width 3 height 3
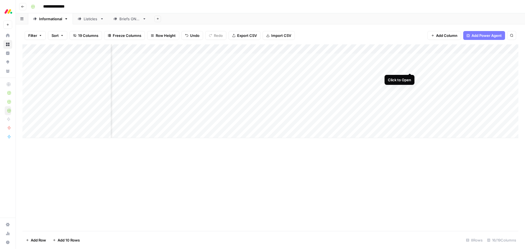
click at [410, 68] on div "Add Column" at bounding box center [270, 91] width 496 height 94
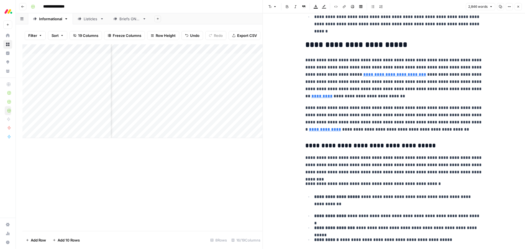
scroll to position [374, 0]
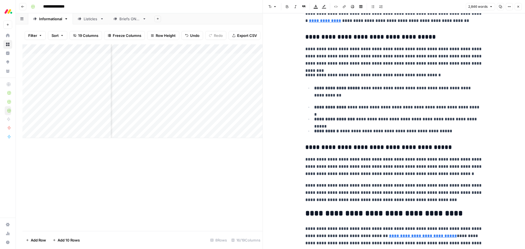
click at [519, 9] on button "Close" at bounding box center [518, 6] width 7 height 7
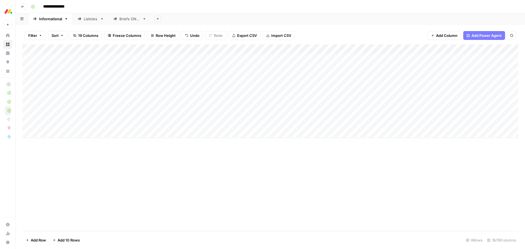
click at [59, 58] on div "Add Column" at bounding box center [270, 91] width 496 height 94
click at [59, 58] on textarea "**********" at bounding box center [86, 59] width 89 height 8
click at [96, 179] on div "Add Column" at bounding box center [270, 137] width 496 height 187
click at [62, 67] on div "Add Column" at bounding box center [270, 91] width 496 height 94
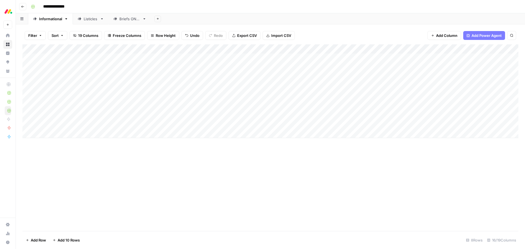
click at [62, 67] on div "Add Column" at bounding box center [270, 91] width 496 height 94
click at [62, 67] on textarea "**********" at bounding box center [86, 68] width 89 height 8
click at [93, 165] on div "Add Column" at bounding box center [270, 137] width 496 height 187
click at [141, 58] on div "Add Column" at bounding box center [270, 91] width 496 height 94
click at [143, 58] on div "Add Column" at bounding box center [270, 91] width 496 height 94
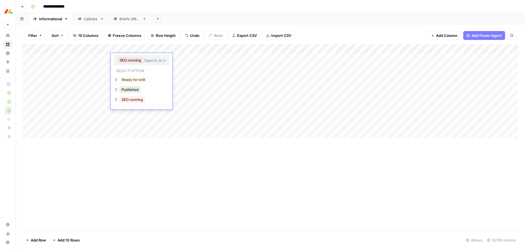
click at [119, 172] on div "Add Column" at bounding box center [270, 137] width 496 height 187
click at [126, 58] on div "Add Column" at bounding box center [270, 91] width 496 height 94
click at [149, 139] on div "Add Column" at bounding box center [270, 137] width 496 height 187
click at [124, 57] on div "Add Column" at bounding box center [270, 91] width 496 height 94
click at [161, 163] on div "Add Column" at bounding box center [270, 137] width 496 height 187
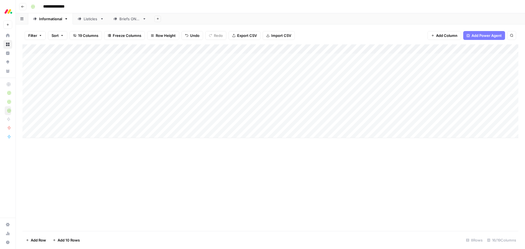
click at [124, 58] on div "Add Column" at bounding box center [270, 91] width 496 height 94
click at [180, 147] on div "Add Column" at bounding box center [270, 137] width 496 height 187
click at [146, 57] on div "Add Column" at bounding box center [270, 91] width 496 height 94
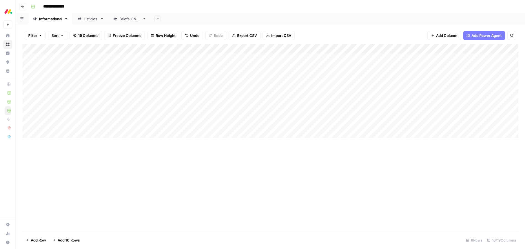
drag, startPoint x: 159, startPoint y: 210, endPoint x: 163, endPoint y: 189, distance: 21.5
click at [159, 210] on div "Add Column" at bounding box center [270, 137] width 496 height 187
click at [131, 59] on div "Add Column" at bounding box center [270, 91] width 496 height 94
click at [135, 70] on p "Select option" at bounding box center [130, 70] width 33 height 7
click at [130, 71] on p "Select option" at bounding box center [130, 70] width 33 height 7
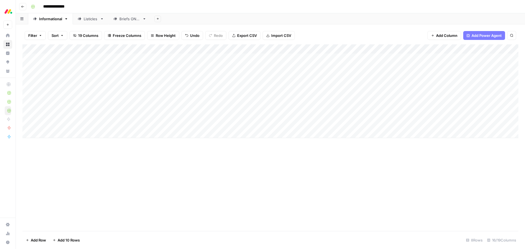
drag, startPoint x: 210, startPoint y: 159, endPoint x: 215, endPoint y: 159, distance: 4.2
click at [211, 159] on div "Add Column" at bounding box center [270, 137] width 496 height 187
click at [140, 59] on div "Add Column" at bounding box center [270, 91] width 496 height 94
click at [143, 156] on div "Add Column" at bounding box center [270, 137] width 496 height 187
click at [139, 58] on div "Add Column" at bounding box center [270, 91] width 496 height 94
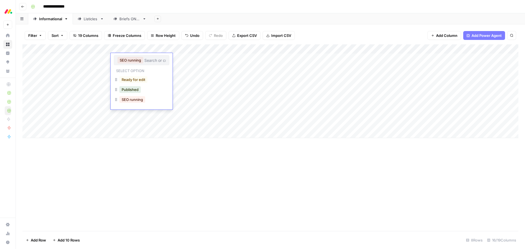
click at [127, 72] on p "Select option" at bounding box center [130, 70] width 33 height 7
click at [130, 69] on p "Select option" at bounding box center [130, 70] width 33 height 7
click at [160, 185] on div "Add Column" at bounding box center [270, 137] width 496 height 187
click at [155, 49] on div "Add Column" at bounding box center [270, 91] width 496 height 94
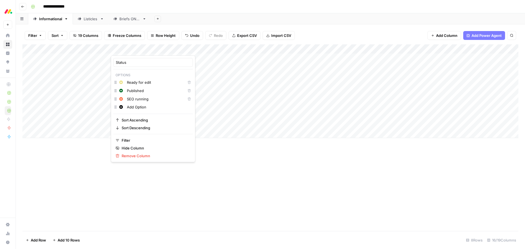
click at [135, 107] on input "Add Option" at bounding box center [158, 107] width 63 height 6
type input "Add sOption"
drag, startPoint x: 154, startPoint y: 107, endPoint x: 123, endPoint y: 106, distance: 30.5
click at [123, 106] on div "Change color Add sOption" at bounding box center [153, 108] width 80 height 8
click at [137, 107] on p "Select Color" at bounding box center [151, 108] width 48 height 7
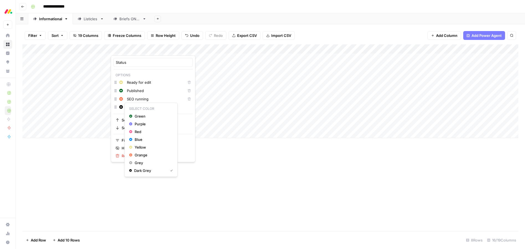
click at [135, 106] on p "Select Color" at bounding box center [151, 108] width 48 height 7
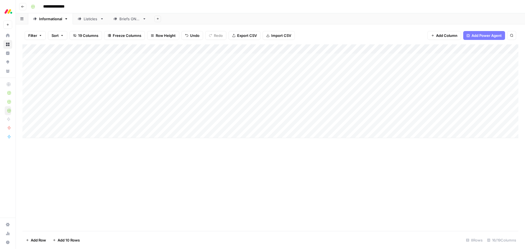
drag, startPoint x: 268, startPoint y: 182, endPoint x: 224, endPoint y: 163, distance: 47.9
click at [268, 181] on div "Add Column" at bounding box center [270, 137] width 496 height 187
click at [145, 56] on div "Add Column" at bounding box center [270, 91] width 496 height 94
click at [144, 57] on div "Add Column" at bounding box center [270, 91] width 496 height 94
click at [148, 163] on div "Add Column" at bounding box center [270, 137] width 496 height 187
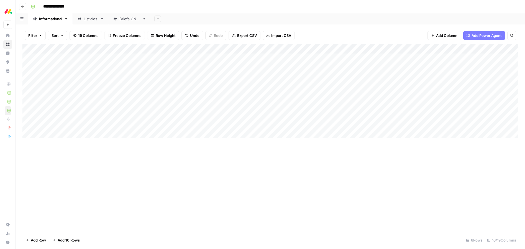
click at [157, 49] on div "Add Column" at bounding box center [270, 91] width 496 height 94
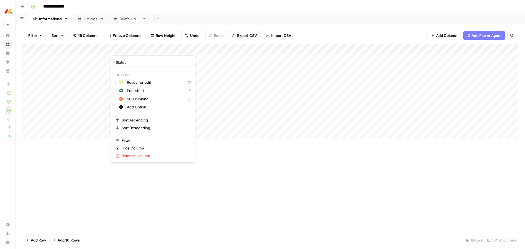
click at [131, 108] on input "Add Option" at bounding box center [158, 107] width 63 height 6
click at [145, 107] on input "Add Option" at bounding box center [158, 107] width 63 height 6
type input "A"
type input "s"
type input "STUCK"
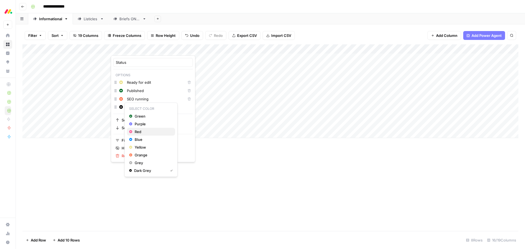
click at [137, 130] on span "Red" at bounding box center [153, 132] width 36 height 6
click at [218, 156] on div "Add Column" at bounding box center [270, 137] width 496 height 187
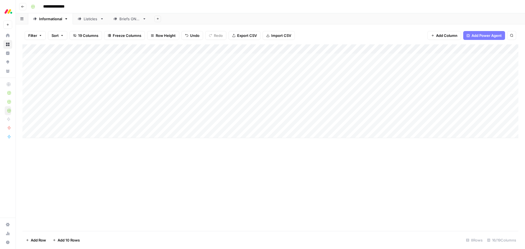
drag, startPoint x: 146, startPoint y: 61, endPoint x: 141, endPoint y: 58, distance: 5.8
click at [144, 60] on div "Add Column" at bounding box center [270, 91] width 496 height 94
click at [131, 57] on div "Add Column" at bounding box center [270, 91] width 496 height 94
drag, startPoint x: 150, startPoint y: 159, endPoint x: 151, endPoint y: 108, distance: 51.8
click at [150, 157] on div "Add Column" at bounding box center [270, 137] width 496 height 187
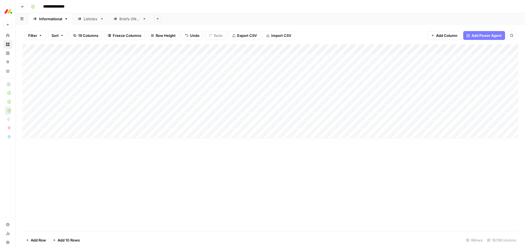
click at [156, 47] on div "Add Column" at bounding box center [270, 91] width 496 height 94
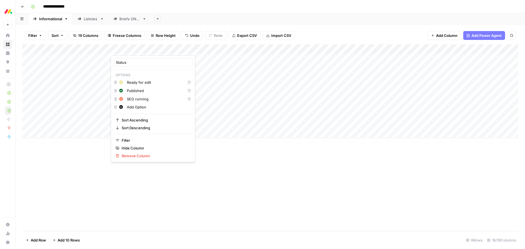
click at [136, 109] on input "Add Option" at bounding box center [158, 107] width 63 height 6
drag, startPoint x: 150, startPoint y: 108, endPoint x: 124, endPoint y: 106, distance: 26.7
click at [124, 106] on div "Change color Add Option" at bounding box center [153, 108] width 80 height 8
click at [145, 108] on p "Select Color" at bounding box center [151, 108] width 48 height 7
click at [145, 107] on p "Select Color" at bounding box center [151, 108] width 48 height 7
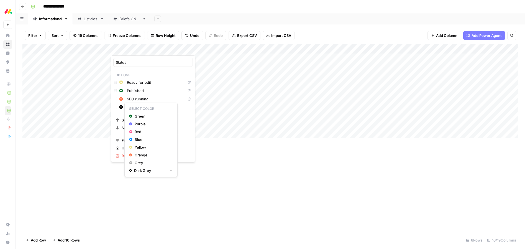
click at [138, 107] on p "Select Color" at bounding box center [151, 108] width 48 height 7
click at [135, 107] on p "Select Color" at bounding box center [151, 108] width 48 height 7
click at [156, 107] on p "Select Color" at bounding box center [151, 108] width 48 height 7
click at [130, 107] on p "Select Color" at bounding box center [151, 108] width 48 height 7
click at [138, 108] on p "Select Color" at bounding box center [151, 108] width 48 height 7
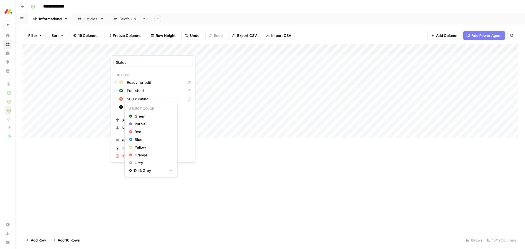
click at [138, 108] on p "Select Color" at bounding box center [151, 108] width 48 height 7
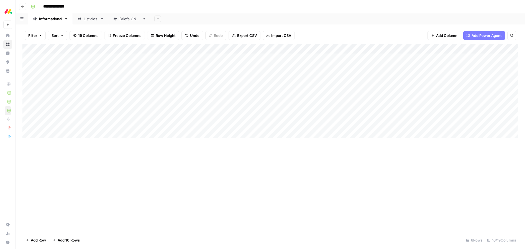
drag, startPoint x: 235, startPoint y: 199, endPoint x: 208, endPoint y: 174, distance: 36.3
click at [231, 197] on div "Add Column" at bounding box center [270, 137] width 496 height 187
click at [138, 59] on div "Add Column" at bounding box center [270, 91] width 496 height 94
drag, startPoint x: 152, startPoint y: 180, endPoint x: 155, endPoint y: 85, distance: 95.1
click at [152, 179] on div "Add Column" at bounding box center [270, 137] width 496 height 187
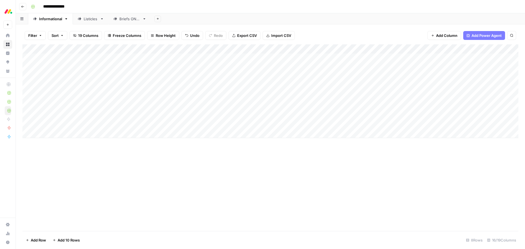
click at [156, 49] on div "Add Column" at bounding box center [270, 91] width 496 height 94
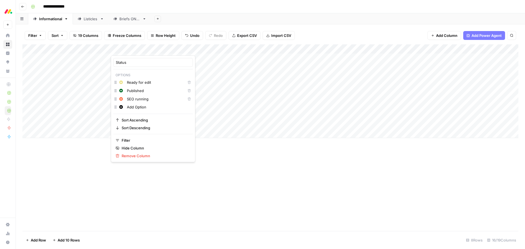
click at [136, 107] on input "Add Option" at bounding box center [158, 107] width 63 height 6
drag, startPoint x: 149, startPoint y: 107, endPoint x: 124, endPoint y: 105, distance: 25.5
click at [124, 105] on div "Change color Add Option" at bounding box center [153, 108] width 80 height 8
click at [139, 107] on input "Add Option" at bounding box center [158, 107] width 63 height 6
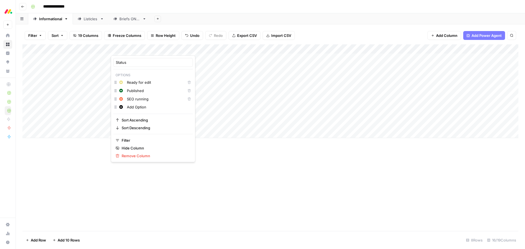
click at [139, 107] on input "Add Option" at bounding box center [158, 107] width 63 height 6
type input "s"
click at [123, 106] on button "Change color" at bounding box center [121, 107] width 7 height 7
click at [136, 133] on span "Red" at bounding box center [153, 132] width 36 height 6
click at [148, 107] on input "STUCK" at bounding box center [158, 107] width 63 height 6
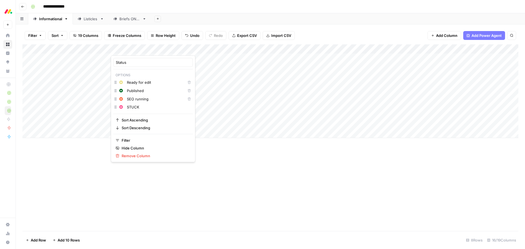
type input "STUCK"
click at [169, 116] on input "STUCK" at bounding box center [158, 116] width 63 height 6
drag, startPoint x: 113, startPoint y: 113, endPoint x: 115, endPoint y: 116, distance: 3.7
click at [106, 113] on html "**********" at bounding box center [262, 124] width 525 height 249
click at [136, 116] on input "STUCK" at bounding box center [158, 116] width 63 height 6
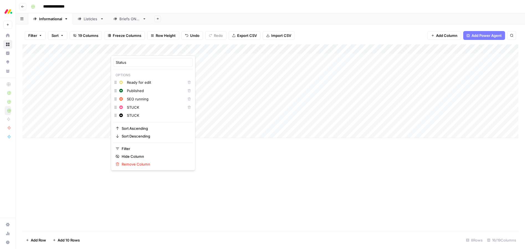
click at [136, 116] on input "STUCK" at bounding box center [158, 116] width 63 height 6
click at [232, 197] on div "Add Column" at bounding box center [270, 137] width 496 height 187
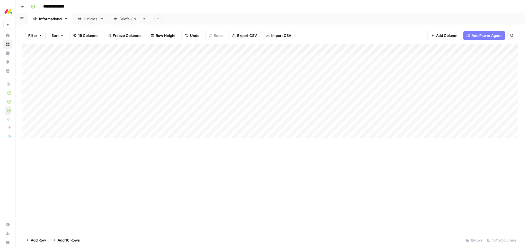
click at [141, 55] on div "Add Column" at bounding box center [270, 91] width 496 height 94
click at [141, 57] on div "Add Column" at bounding box center [270, 91] width 496 height 94
click at [130, 110] on button "STUCK" at bounding box center [127, 109] width 17 height 7
click at [140, 68] on div "Add Column" at bounding box center [270, 91] width 496 height 94
click at [141, 68] on div "Add Column" at bounding box center [270, 91] width 496 height 94
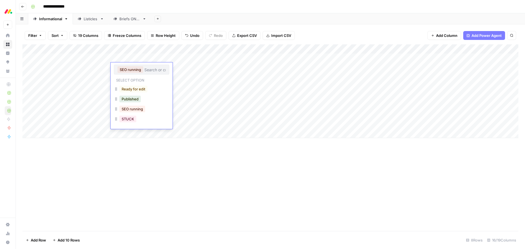
click at [144, 69] on input "text" at bounding box center [154, 69] width 21 height 5
click at [130, 120] on button "STUCK" at bounding box center [127, 119] width 17 height 7
click at [149, 151] on div "Add Column" at bounding box center [270, 137] width 496 height 187
